Goal: Task Accomplishment & Management: Manage account settings

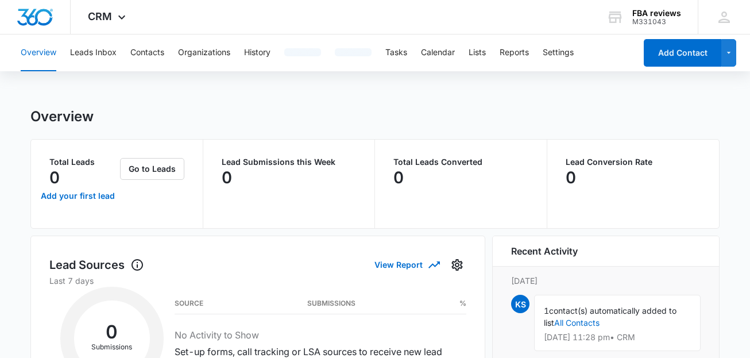
click at [154, 53] on button "Contacts" at bounding box center [147, 52] width 34 height 37
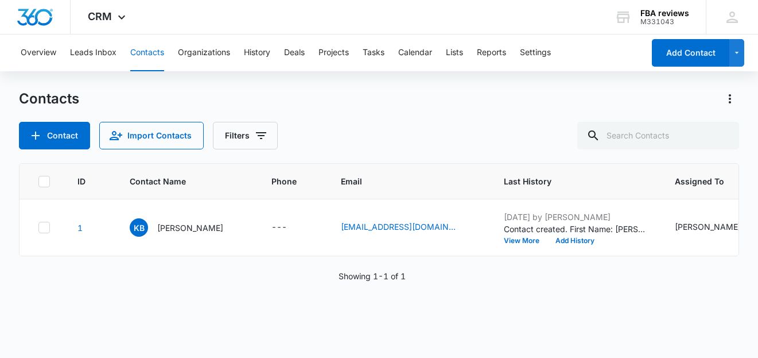
click at [477, 101] on div "Contacts" at bounding box center [379, 99] width 721 height 18
click at [535, 315] on div "ID Contact Name Phone Email Last History Assigned To Contact Type Contact Statu…" at bounding box center [379, 253] width 721 height 180
click at [731, 9] on icon at bounding box center [732, 17] width 17 height 17
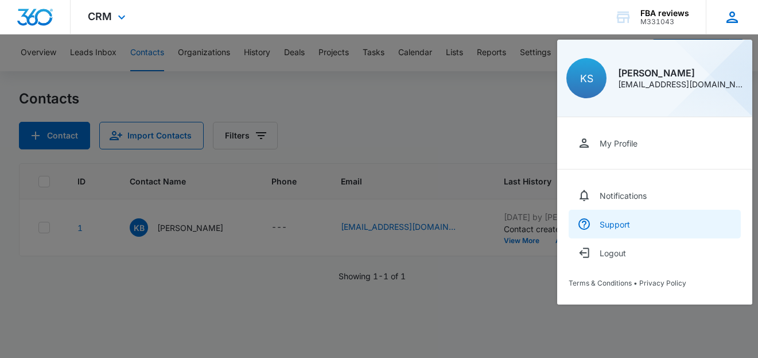
click at [625, 229] on div "Support" at bounding box center [615, 224] width 30 height 10
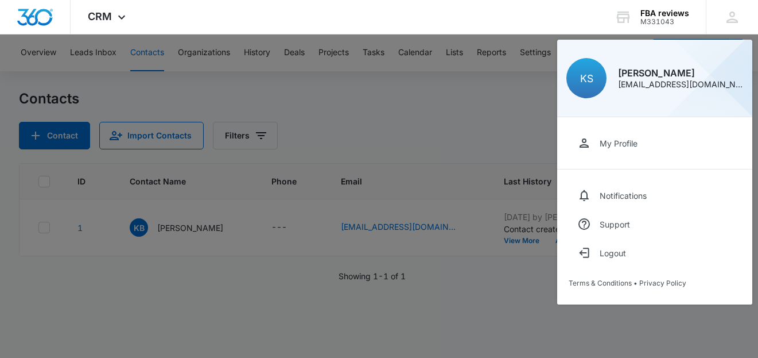
click at [353, 106] on div at bounding box center [379, 179] width 758 height 358
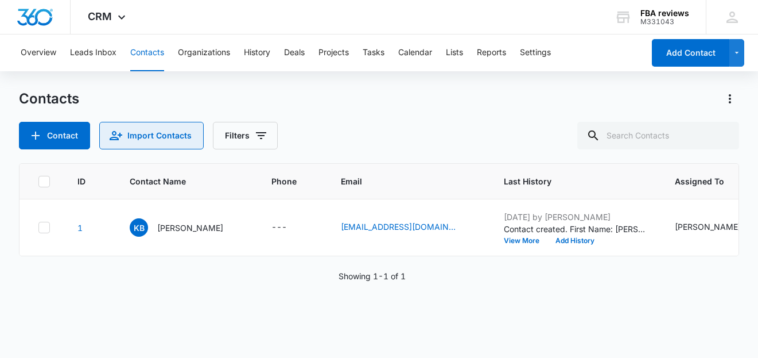
click at [131, 139] on button "Import Contacts" at bounding box center [151, 136] width 104 height 28
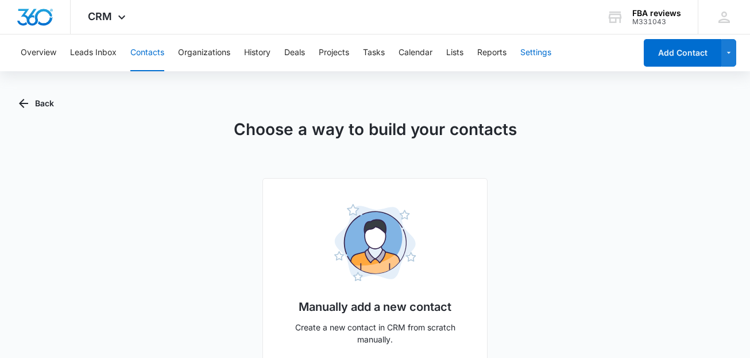
click at [539, 49] on button "Settings" at bounding box center [535, 52] width 31 height 37
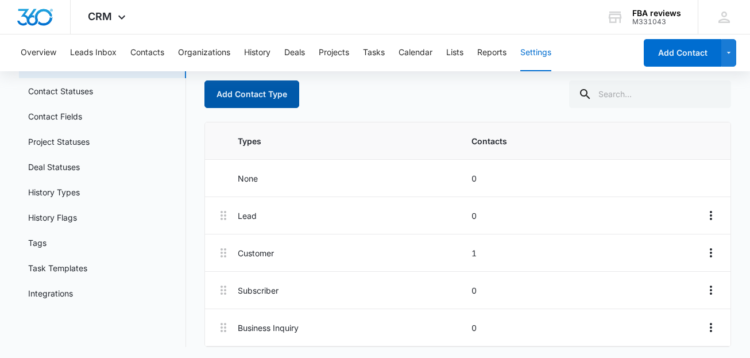
scroll to position [84, 0]
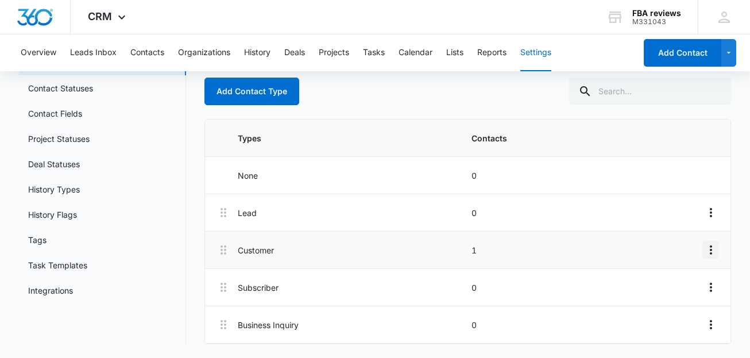
click at [711, 246] on icon "Overflow Menu" at bounding box center [711, 249] width 2 height 9
click at [470, 98] on div "Add Contact Type" at bounding box center [467, 92] width 527 height 28
click at [709, 248] on icon "Overflow Menu" at bounding box center [711, 250] width 14 height 14
click at [373, 89] on div "Add Contact Type" at bounding box center [467, 92] width 527 height 28
click at [101, 318] on nav "Settings Contact Types Contact Statuses Contact Fields Project Statuses Deal St…" at bounding box center [102, 184] width 167 height 320
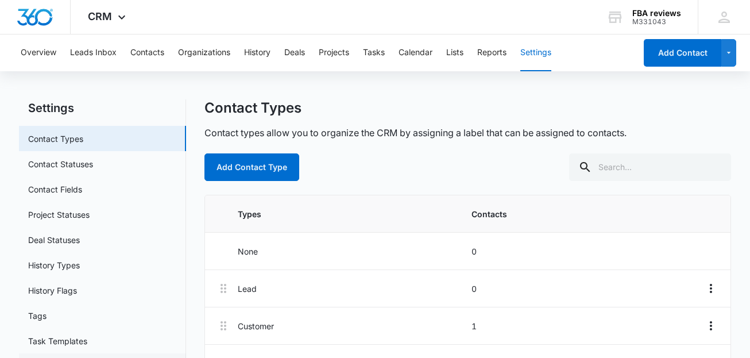
scroll to position [0, 0]
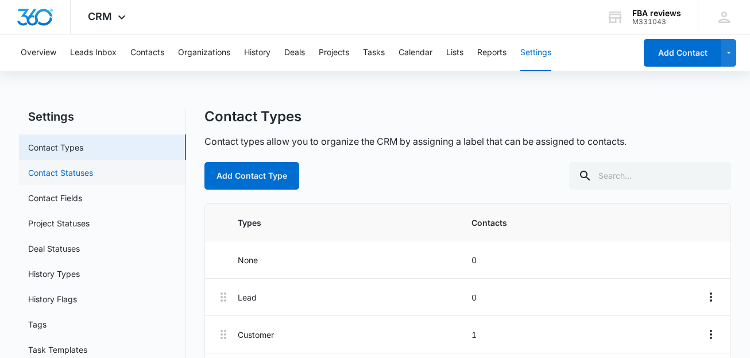
click at [78, 179] on link "Contact Statuses" at bounding box center [60, 173] width 65 height 12
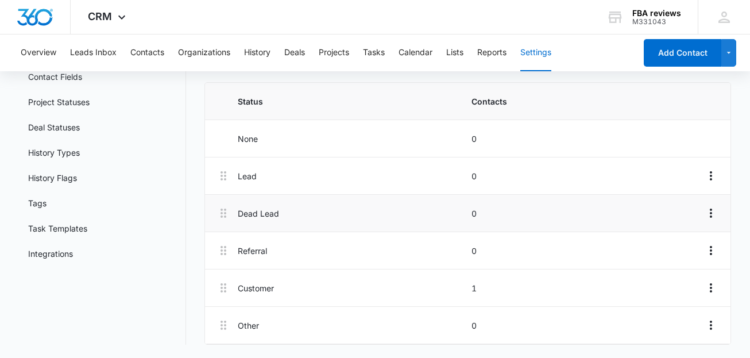
scroll to position [122, 0]
click at [711, 284] on icon "Overflow Menu" at bounding box center [711, 286] width 2 height 9
click at [686, 318] on div "Edit" at bounding box center [679, 319] width 24 height 8
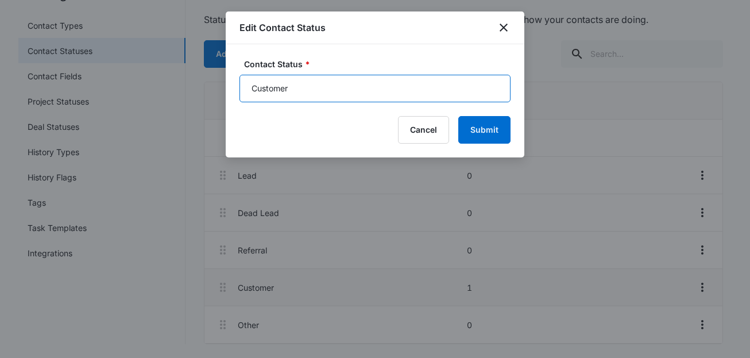
click at [269, 89] on input "Customer" at bounding box center [374, 89] width 271 height 28
type input "Ranking"
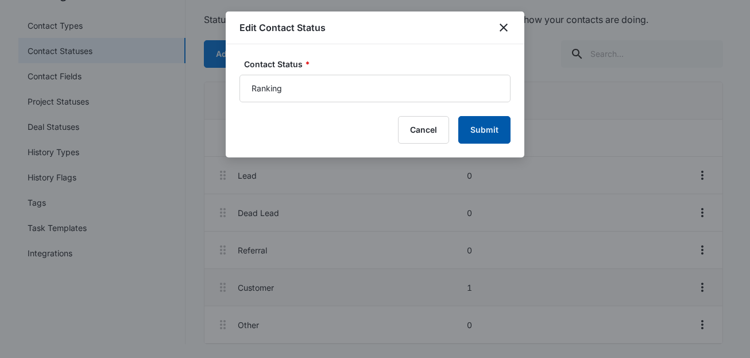
click at [479, 132] on button "Submit" at bounding box center [484, 130] width 52 height 28
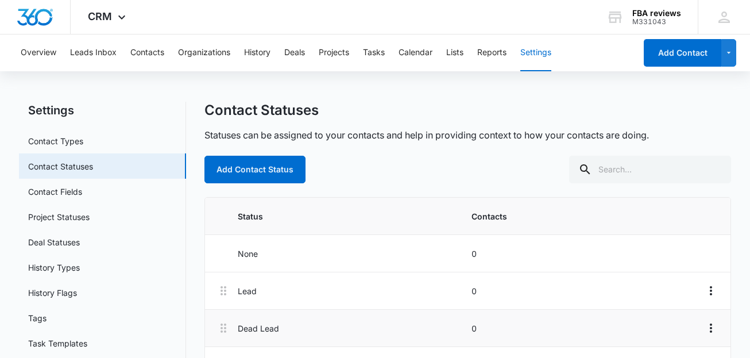
scroll to position [0, 0]
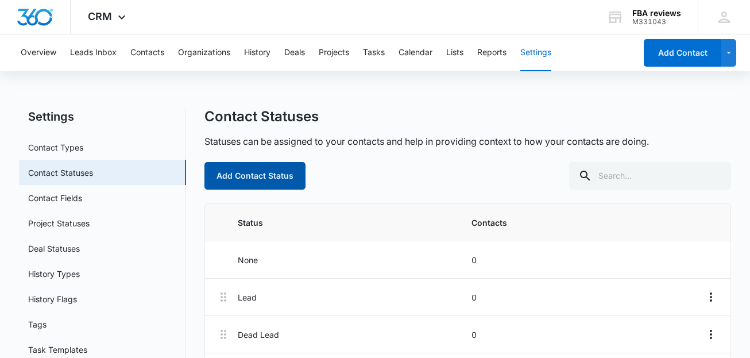
click at [250, 174] on button "Add Contact Status" at bounding box center [254, 176] width 101 height 28
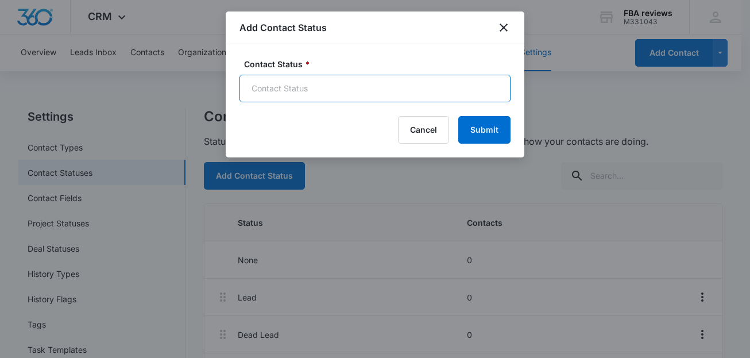
click at [290, 88] on input "Contact Status *" at bounding box center [374, 89] width 271 height 28
type input "Feedback"
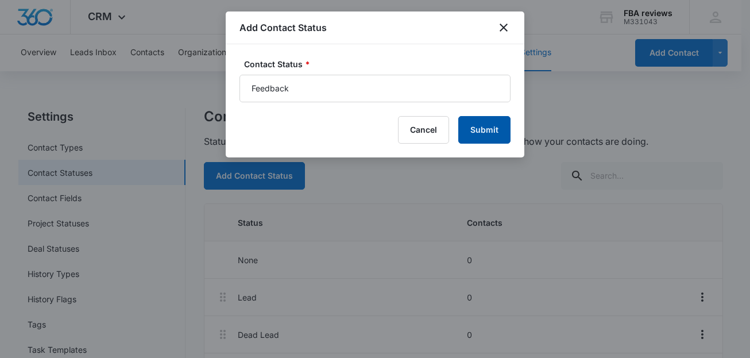
click at [500, 129] on button "Submit" at bounding box center [484, 130] width 52 height 28
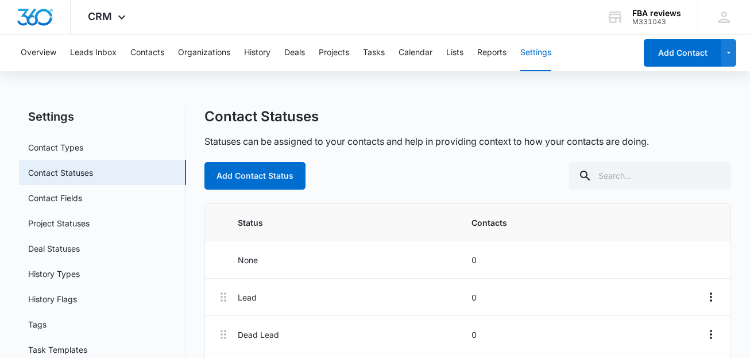
click at [328, 94] on div "Overview Leads Inbox Contacts Organizations History Deals Projects Tasks Calend…" at bounding box center [375, 275] width 750 height 482
click at [48, 203] on link "Contact Fields" at bounding box center [55, 198] width 54 height 12
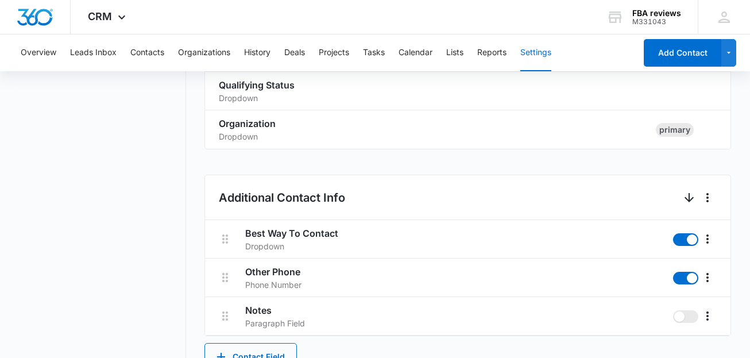
scroll to position [402, 0]
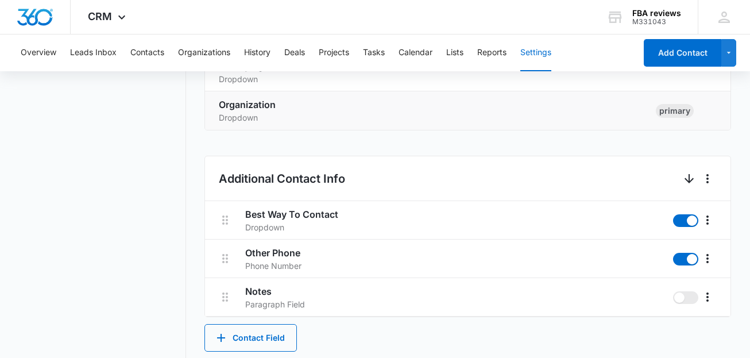
click at [439, 111] on h3 "Organization" at bounding box center [433, 105] width 428 height 14
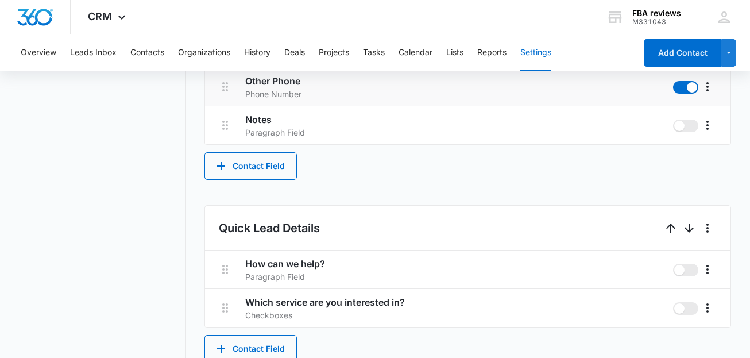
scroll to position [574, 0]
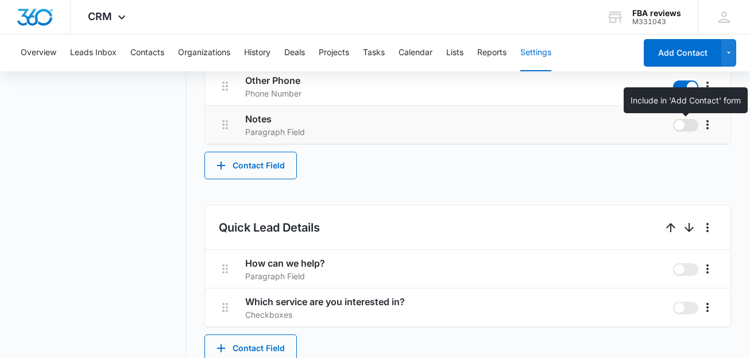
click at [688, 124] on span at bounding box center [685, 125] width 25 height 13
click at [673, 119] on input "checkbox" at bounding box center [672, 118] width 1 height 1
checkbox input "true"
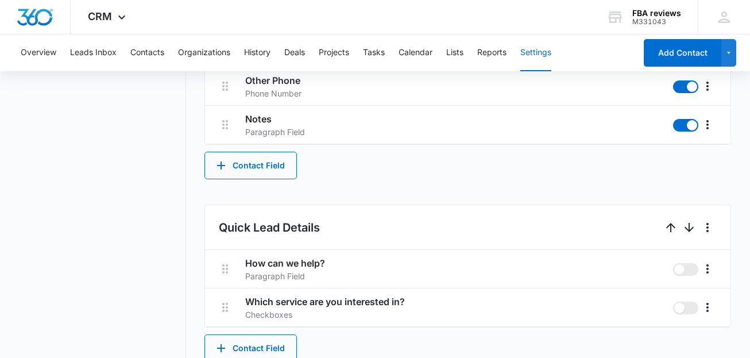
click at [506, 176] on div "Additional Contact Info Best Way To Contact Dropdown Other Phone Phone Number N…" at bounding box center [467, 81] width 527 height 196
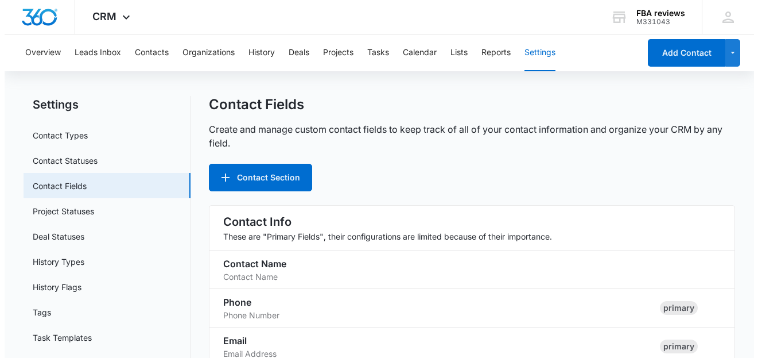
scroll to position [0, 0]
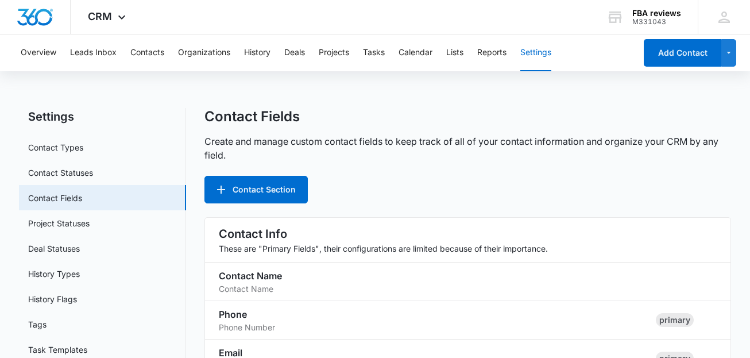
click at [588, 170] on div "Contact Fields Create and manage custom contact fields to keep track of all of …" at bounding box center [467, 155] width 527 height 95
click at [127, 37] on div "Overview Leads Inbox Contacts Organizations History Deals Projects Tasks Calend…" at bounding box center [325, 52] width 622 height 37
click at [169, 51] on div "Overview Leads Inbox Contacts Organizations History Deals Projects Tasks Calend…" at bounding box center [325, 52] width 622 height 37
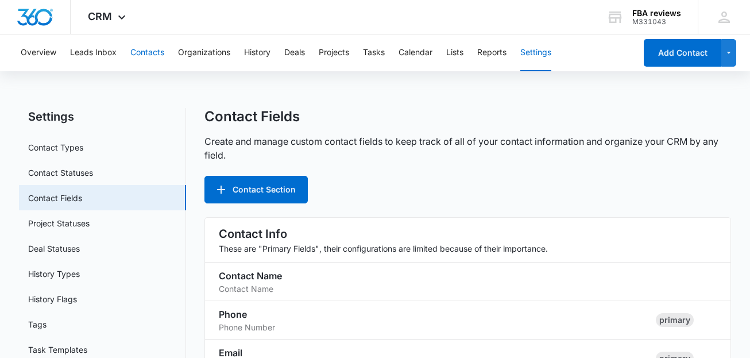
click at [146, 47] on button "Contacts" at bounding box center [147, 52] width 34 height 37
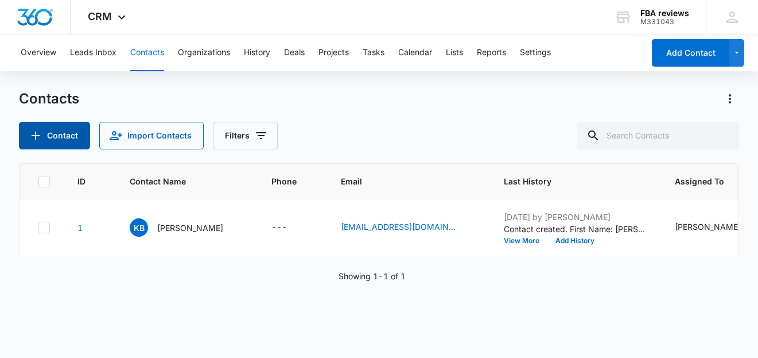
click at [35, 127] on button "Contact" at bounding box center [54, 136] width 71 height 28
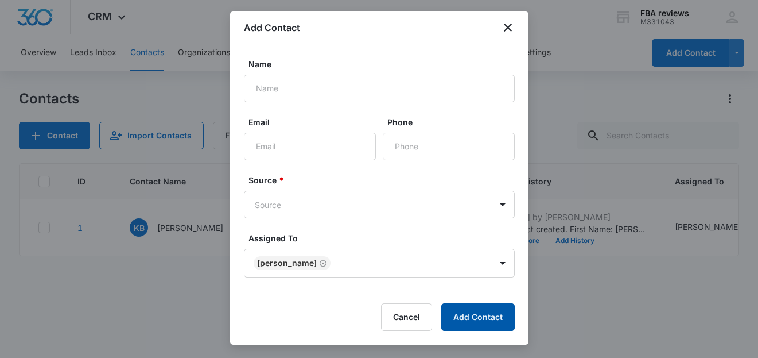
click at [466, 315] on button "Add Contact" at bounding box center [478, 317] width 73 height 28
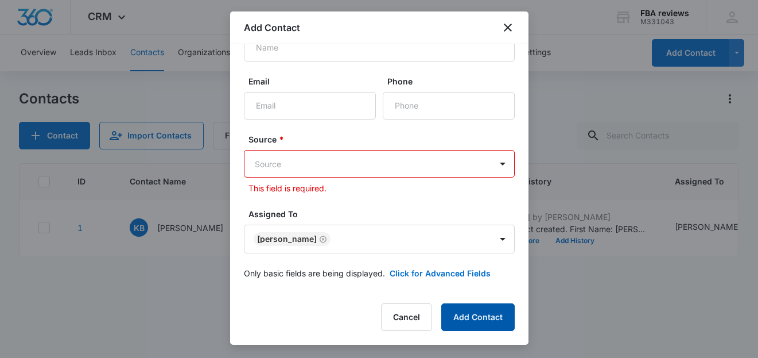
scroll to position [113, 0]
click at [512, 17] on div "Add Contact" at bounding box center [379, 27] width 299 height 33
click at [510, 21] on icon "close" at bounding box center [508, 28] width 14 height 14
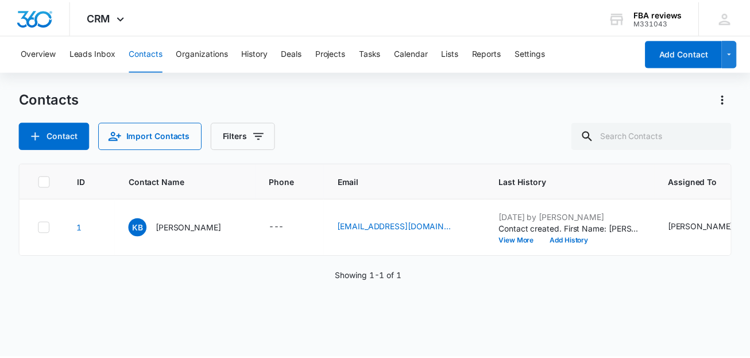
scroll to position [0, 0]
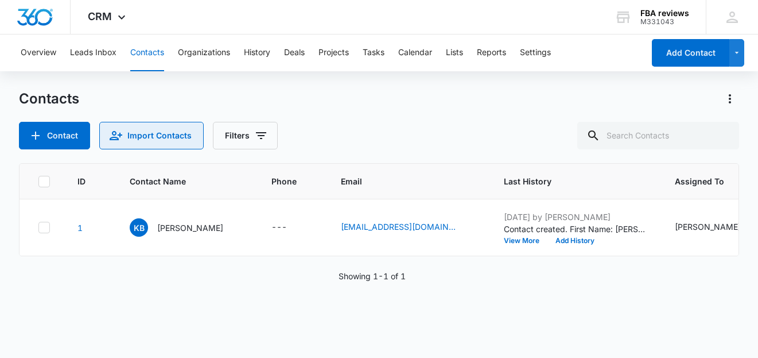
click at [150, 130] on button "Import Contacts" at bounding box center [151, 136] width 104 height 28
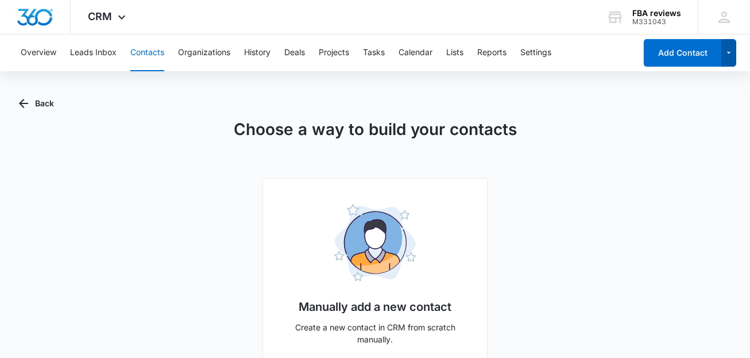
click at [727, 54] on icon "button" at bounding box center [729, 53] width 10 height 14
click at [572, 238] on div "Choose a way to build your contacts Manually add a new contact Create a new con…" at bounding box center [375, 263] width 713 height 293
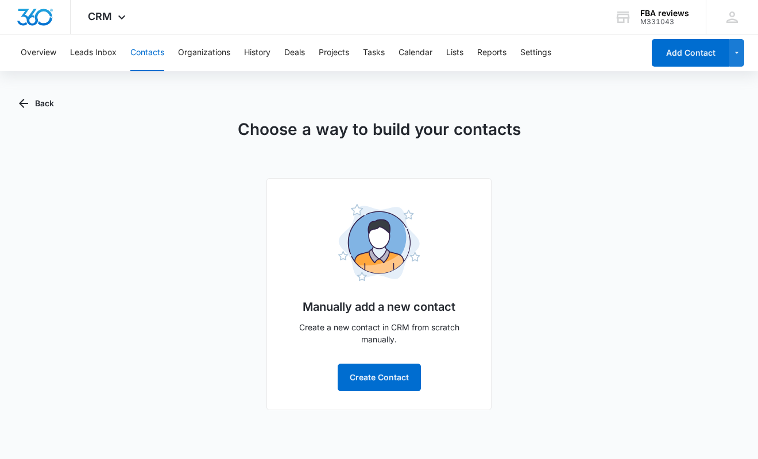
click at [491, 357] on div "Manually add a new contact Create a new contact in CRM from scratch manually. C…" at bounding box center [378, 294] width 225 height 232
click at [155, 357] on div "Choose a way to build your contacts Manually add a new contact Create a new con…" at bounding box center [379, 263] width 720 height 293
click at [621, 357] on div "Choose a way to build your contacts Manually add a new contact Create a new con…" at bounding box center [379, 263] width 720 height 293
drag, startPoint x: 680, startPoint y: 24, endPoint x: 640, endPoint y: 24, distance: 40.2
click at [640, 24] on div "FBA reviews M331043 Your Accounts View All" at bounding box center [651, 17] width 109 height 34
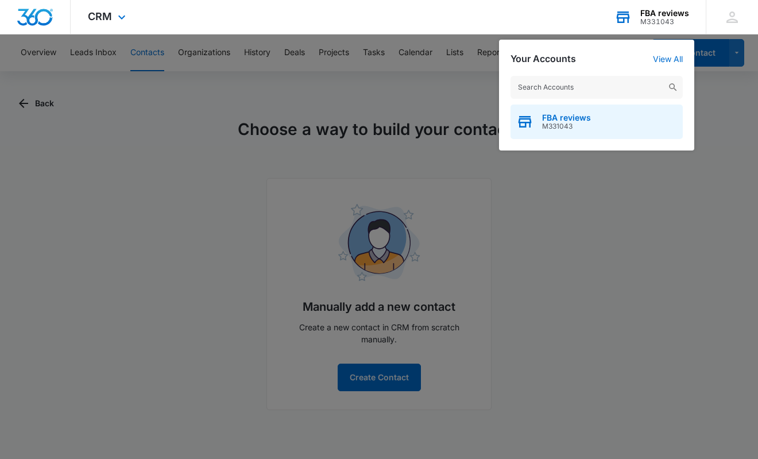
click at [567, 119] on span "FBA reviews" at bounding box center [566, 117] width 49 height 9
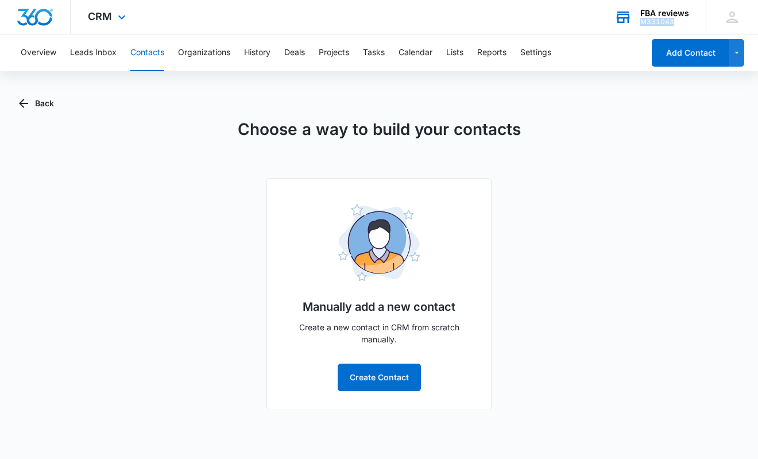
drag, startPoint x: 678, startPoint y: 22, endPoint x: 640, endPoint y: 24, distance: 37.9
click at [640, 24] on div "M331043" at bounding box center [664, 22] width 49 height 8
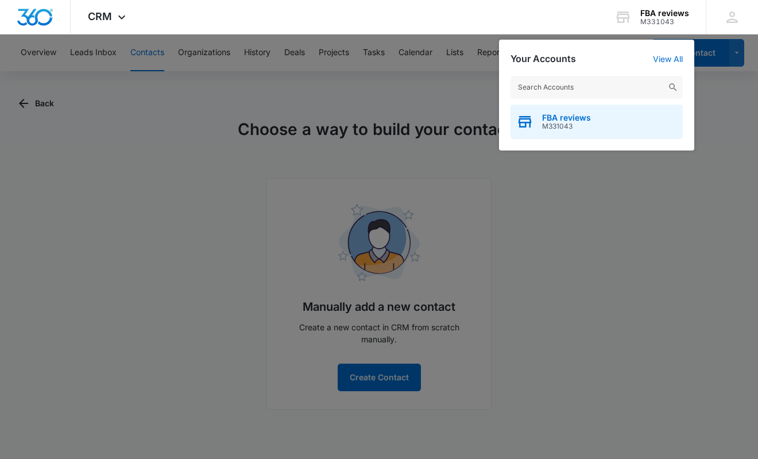
click at [565, 117] on span "FBA reviews" at bounding box center [566, 117] width 49 height 9
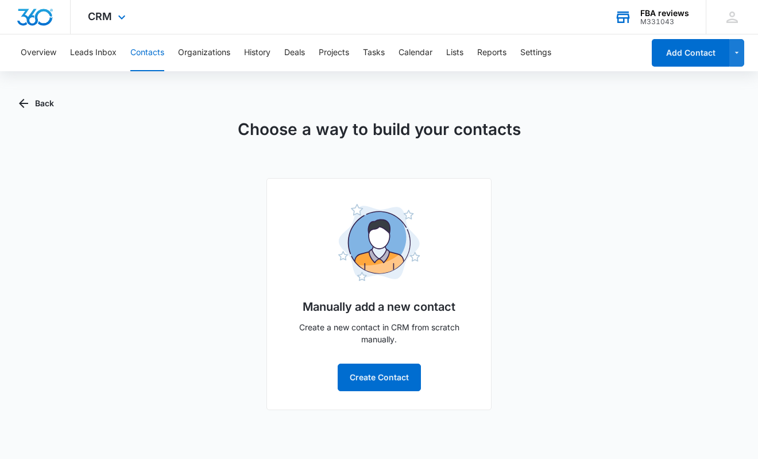
click at [675, 11] on div "FBA reviews" at bounding box center [664, 13] width 49 height 9
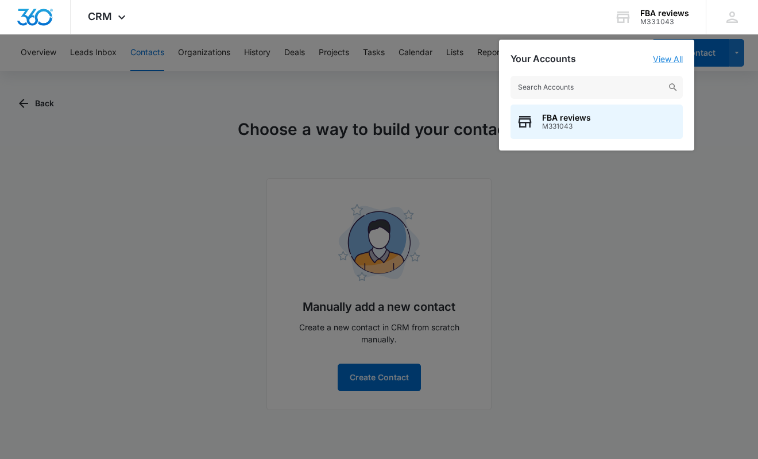
click at [668, 56] on link "View All" at bounding box center [668, 59] width 30 height 10
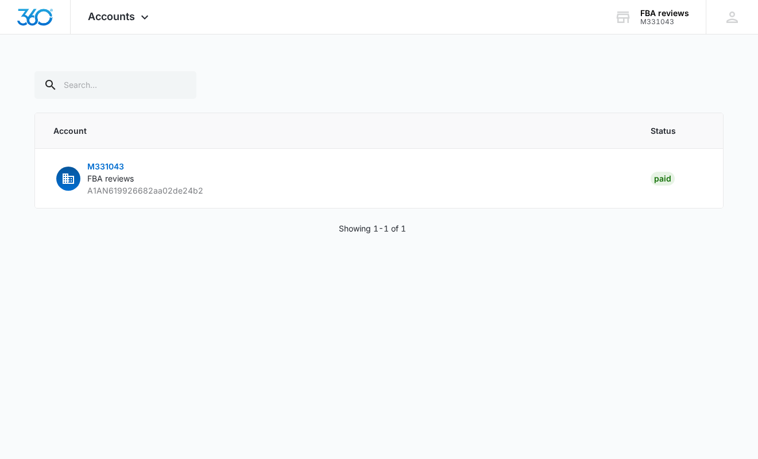
click at [636, 301] on body "Accounts Apps Reputation Websites Forms CRM Email Social Content Ads Intelligen…" at bounding box center [379, 229] width 758 height 459
drag, startPoint x: 256, startPoint y: 198, endPoint x: 71, endPoint y: 164, distance: 188.6
click at [71, 164] on td "M331043 FBA reviews A1AN619926682aa02de24b2" at bounding box center [336, 179] width 602 height 60
click at [181, 285] on body "Accounts Apps Reputation Websites Forms CRM Email Social Content Ads Intelligen…" at bounding box center [379, 229] width 758 height 459
click at [379, 357] on body "Accounts Apps Reputation Websites Forms CRM Email Social Content Ads Intelligen…" at bounding box center [379, 229] width 758 height 459
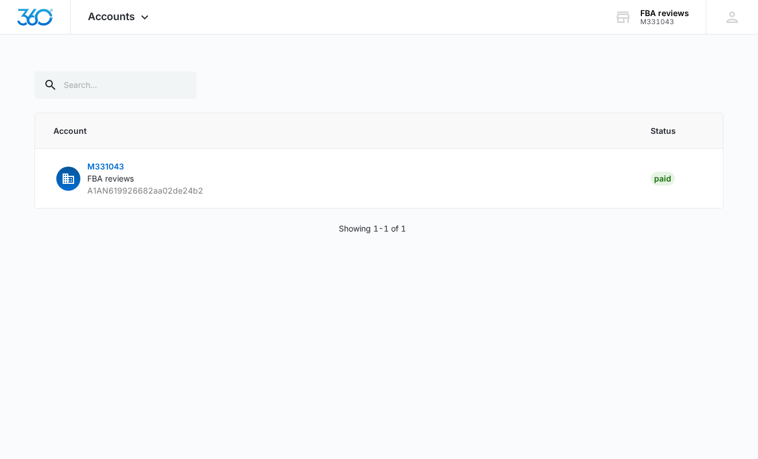
drag, startPoint x: 104, startPoint y: 162, endPoint x: 436, endPoint y: 310, distance: 363.2
click at [436, 310] on body "Accounts Apps Reputation Websites Forms CRM Email Social Content Ads Intelligen…" at bounding box center [379, 229] width 758 height 459
click at [178, 357] on body "Accounts Apps Reputation Websites Forms CRM Email Social Content Ads Intelligen…" at bounding box center [379, 229] width 758 height 459
click at [291, 76] on div at bounding box center [378, 85] width 689 height 28
click at [111, 167] on span "M331043" at bounding box center [105, 166] width 37 height 10
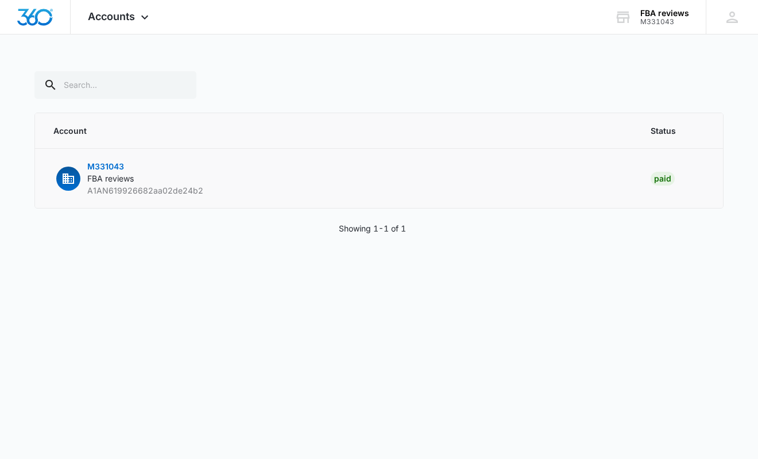
click at [108, 163] on span "M331043" at bounding box center [105, 166] width 37 height 10
click at [121, 16] on span "Accounts" at bounding box center [111, 16] width 47 height 12
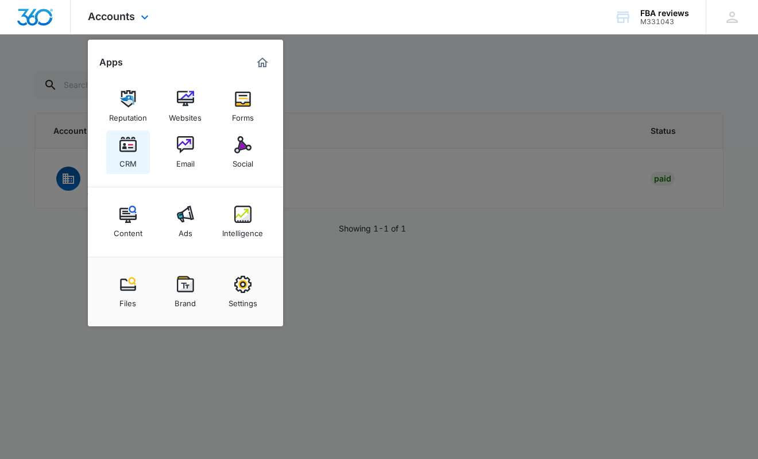
click at [134, 153] on img at bounding box center [127, 144] width 17 height 17
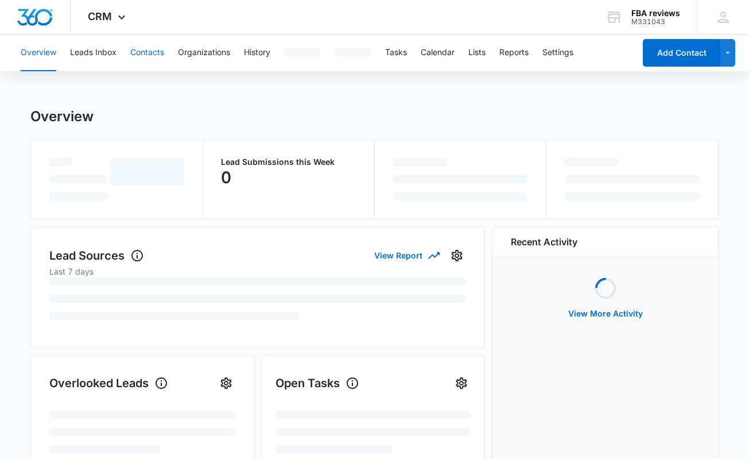
click at [135, 48] on button "Contacts" at bounding box center [147, 52] width 34 height 37
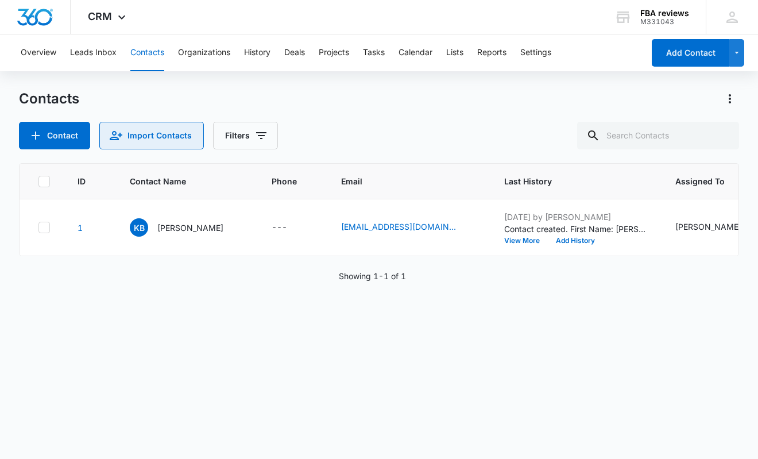
click at [148, 137] on button "Import Contacts" at bounding box center [151, 136] width 104 height 28
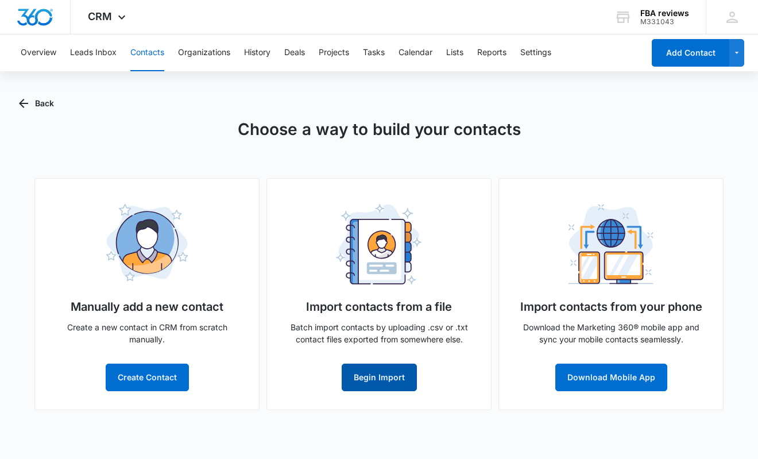
click at [398, 380] on button "Begin Import" at bounding box center [379, 377] width 75 height 28
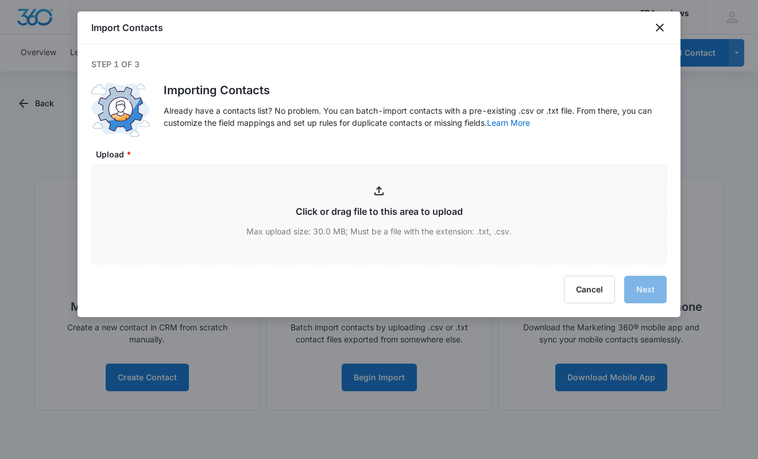
click at [456, 413] on div at bounding box center [379, 229] width 758 height 459
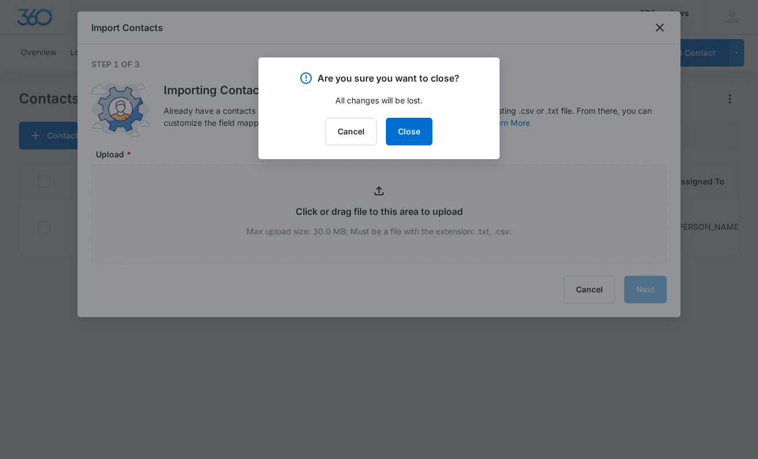
click at [312, 420] on div at bounding box center [379, 229] width 758 height 459
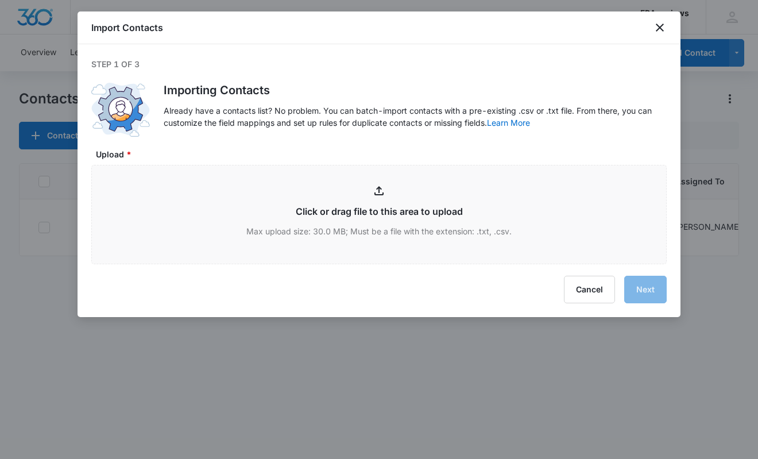
click at [605, 131] on div "Importing Contacts Already have a contacts list? No problem. You can batch-impo…" at bounding box center [415, 109] width 503 height 55
click at [659, 28] on icon "close" at bounding box center [660, 28] width 14 height 14
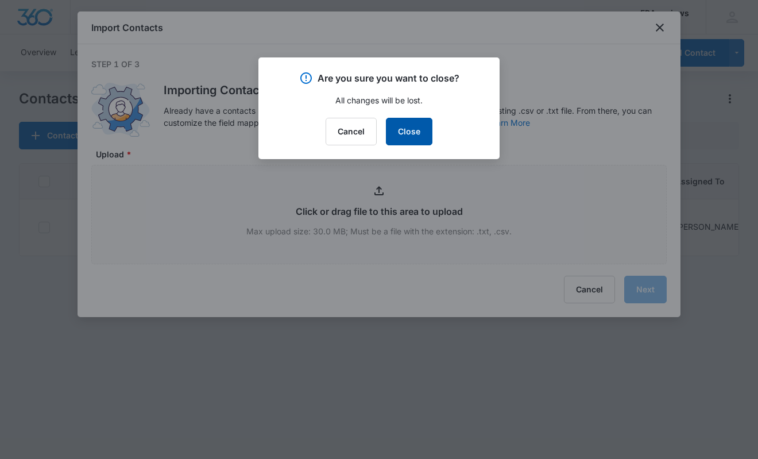
click at [419, 137] on button "Close" at bounding box center [409, 132] width 47 height 28
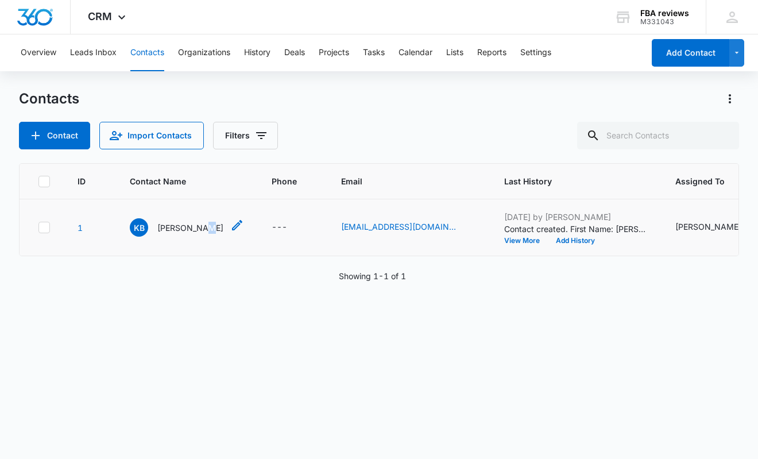
click at [192, 226] on p "[PERSON_NAME]" at bounding box center [190, 228] width 66 height 12
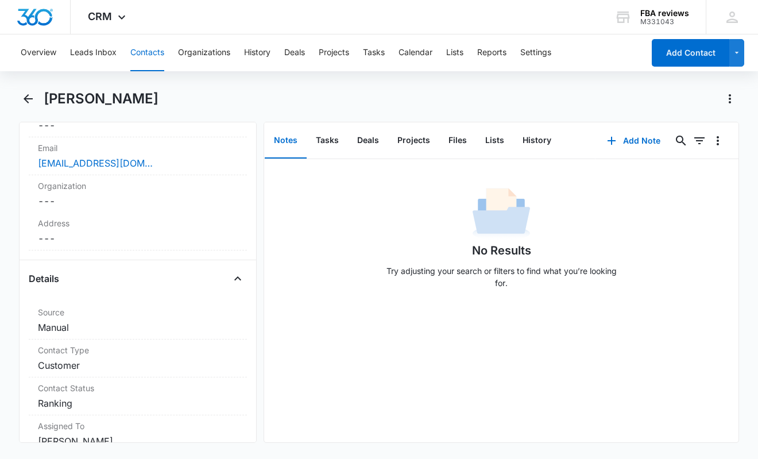
scroll to position [287, 0]
click at [48, 199] on dd "Cancel Save Changes ---" at bounding box center [138, 200] width 200 height 14
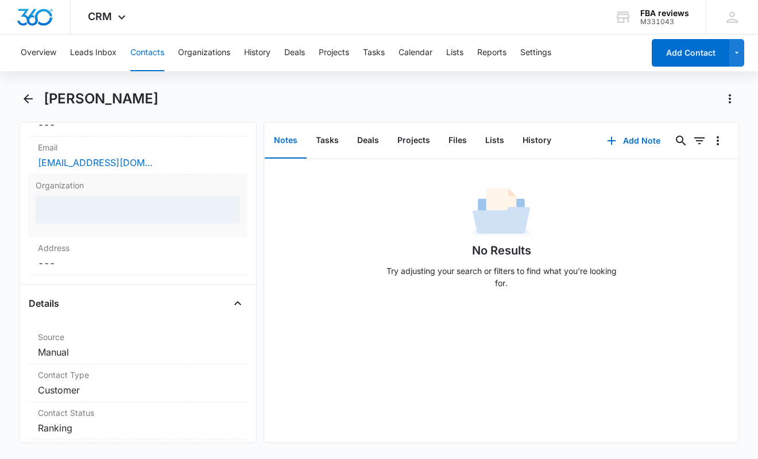
click at [102, 211] on div at bounding box center [138, 210] width 204 height 28
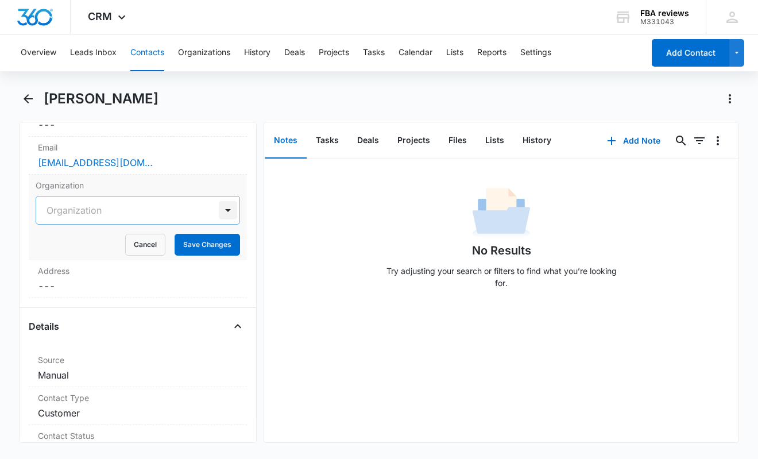
click at [219, 211] on div at bounding box center [228, 210] width 18 height 18
click at [174, 211] on div at bounding box center [124, 210] width 155 height 16
click at [657, 220] on div "No Results Try adjusting your search or filters to find what you’re looking for." at bounding box center [501, 241] width 474 height 114
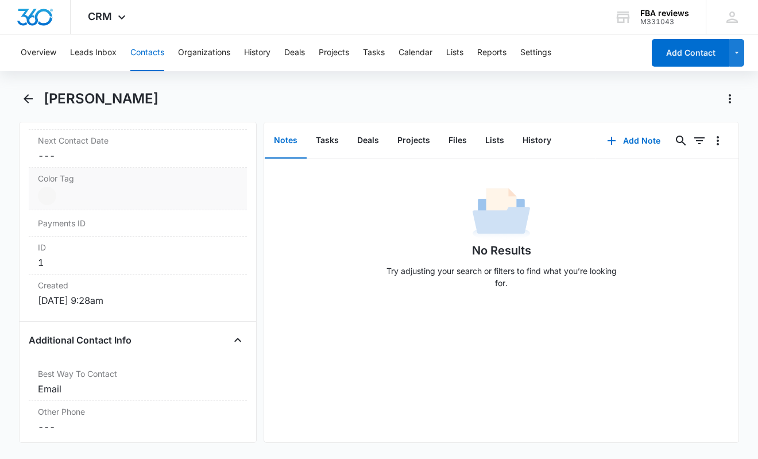
scroll to position [689, 0]
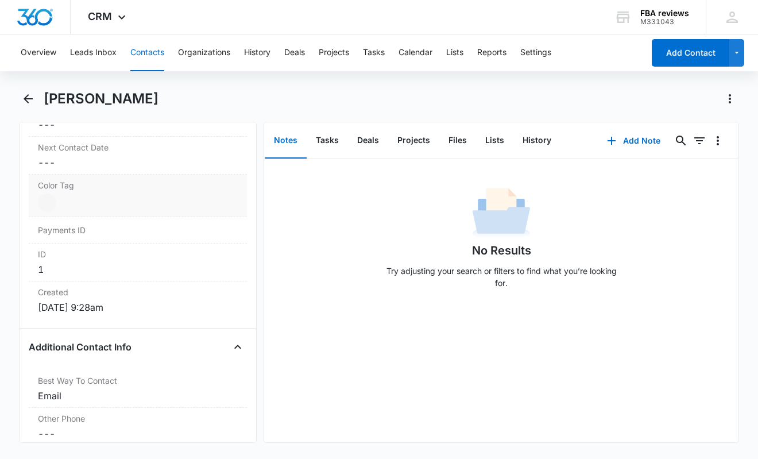
click at [53, 201] on div at bounding box center [47, 202] width 18 height 18
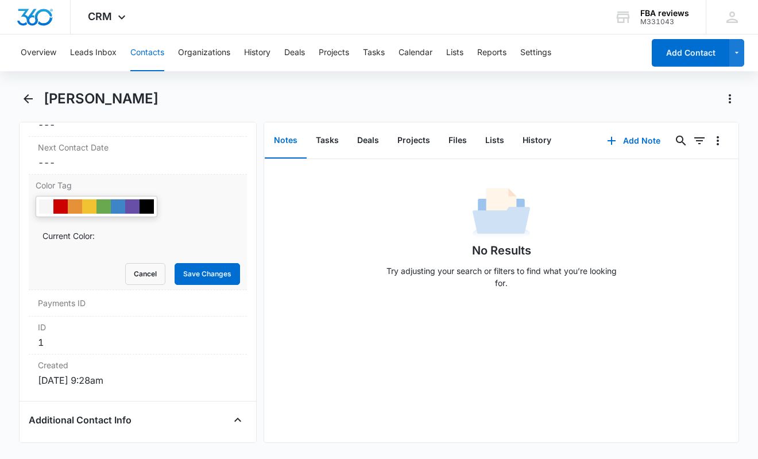
click at [324, 326] on div "No Results Try adjusting your search or filters to find what you’re looking for." at bounding box center [501, 300] width 474 height 283
